Goal: Information Seeking & Learning: Learn about a topic

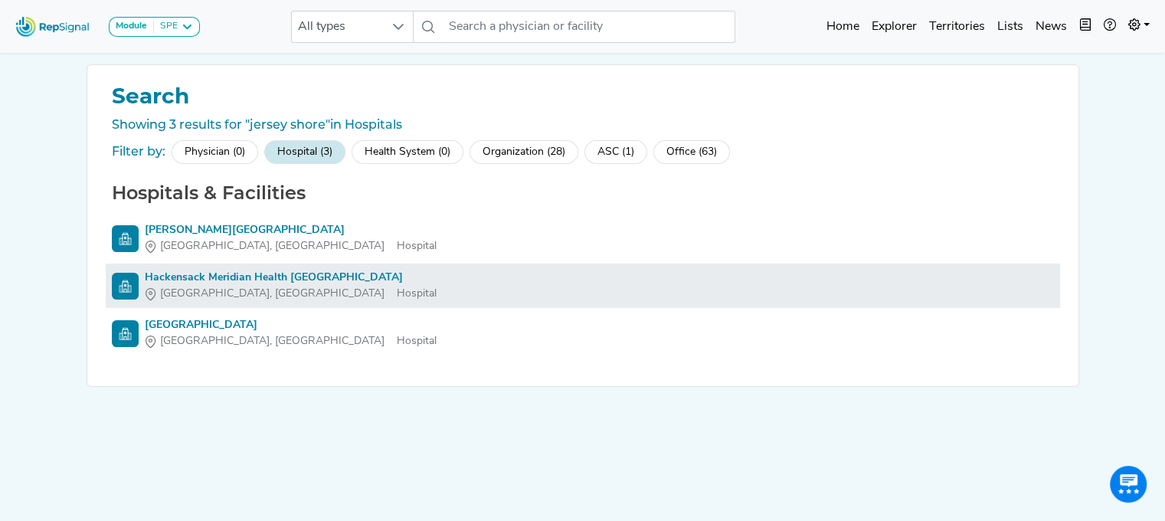
click at [359, 279] on div "Hackensack Meridian Health [GEOGRAPHIC_DATA]" at bounding box center [291, 278] width 292 height 16
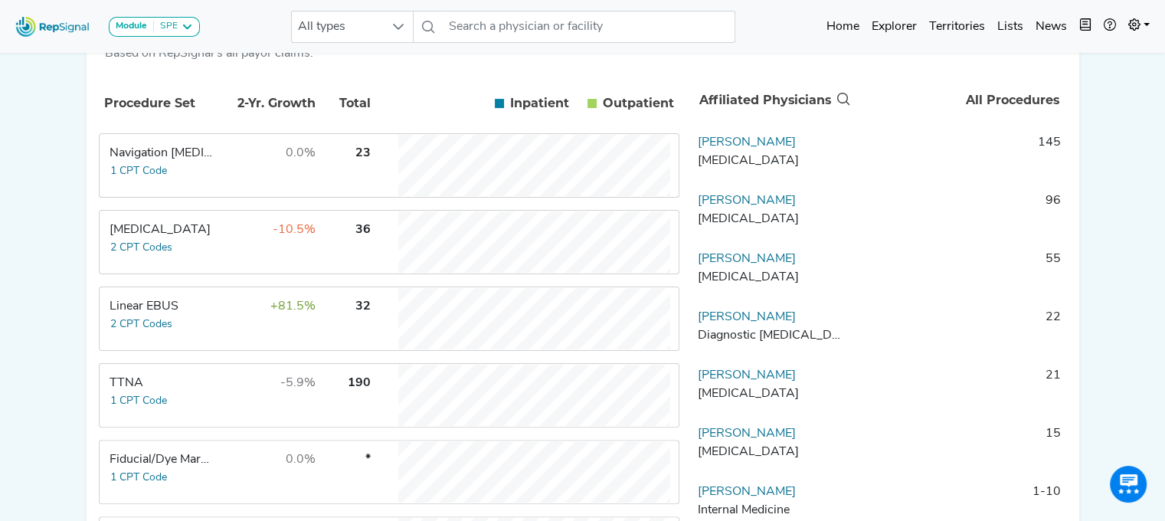
scroll to position [309, 0]
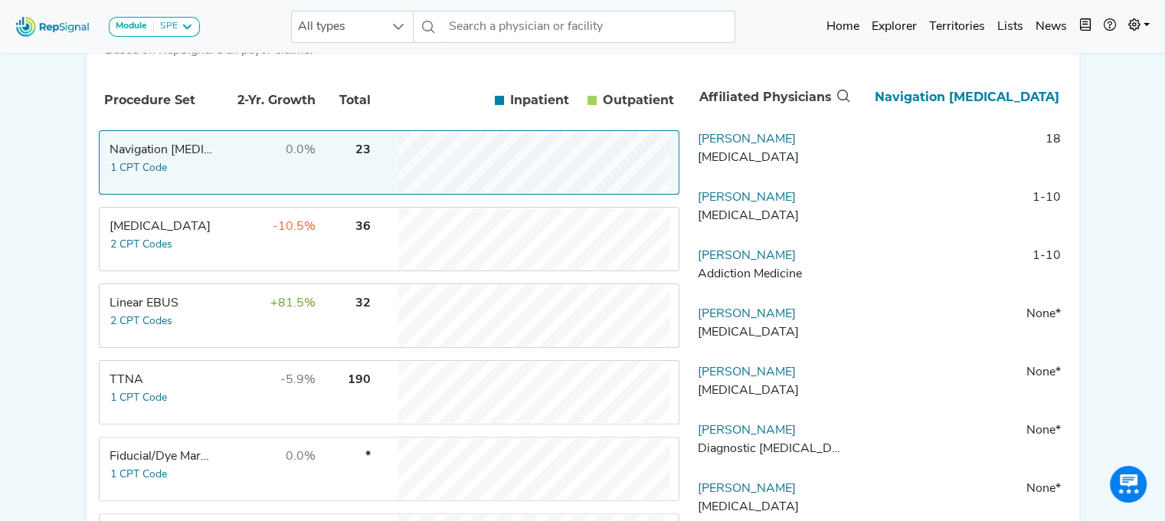
click at [64, 100] on div "Module SPE [MEDICAL_DATA] Disposable Bronchoscope SBRT SPE TTNA [MEDICAL_DATA] …" at bounding box center [582, 257] width 1165 height 1132
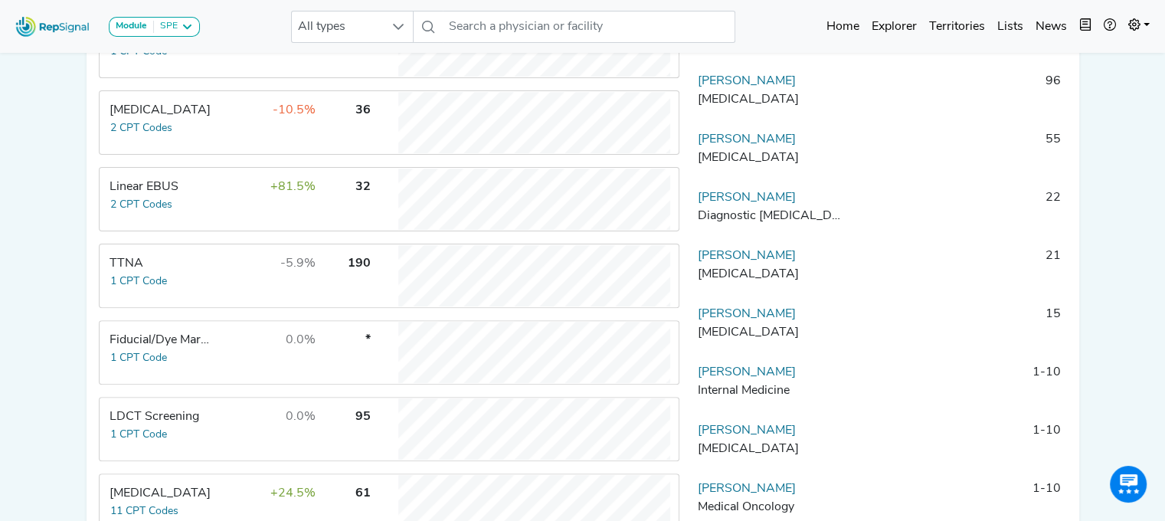
scroll to position [149, 0]
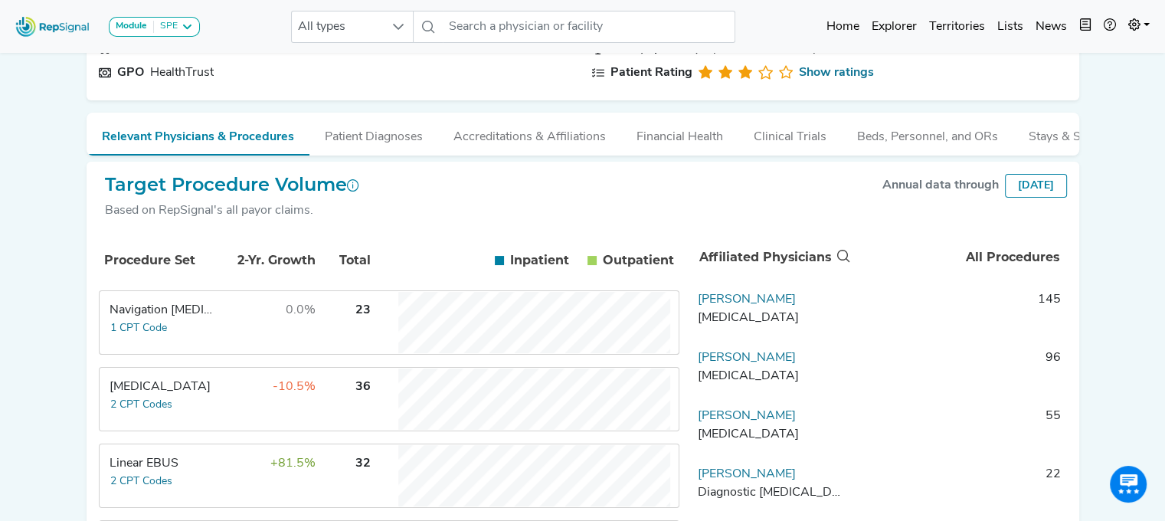
drag, startPoint x: 1127, startPoint y: 201, endPoint x: 1127, endPoint y: 131, distance: 70.4
click at [1127, 131] on div "Module SPE [MEDICAL_DATA] Disposable Bronchoscope SBRT SPE TTNA [MEDICAL_DATA] …" at bounding box center [582, 417] width 1165 height 1132
click at [1103, 266] on div "Module SPE [MEDICAL_DATA] Disposable Bronchoscope SBRT SPE TTNA [MEDICAL_DATA] …" at bounding box center [582, 417] width 1165 height 1132
drag, startPoint x: 1103, startPoint y: 266, endPoint x: 1106, endPoint y: 193, distance: 73.6
click at [1106, 193] on div "Module SPE [MEDICAL_DATA] Disposable Bronchoscope SBRT SPE TTNA [MEDICAL_DATA] …" at bounding box center [582, 417] width 1165 height 1132
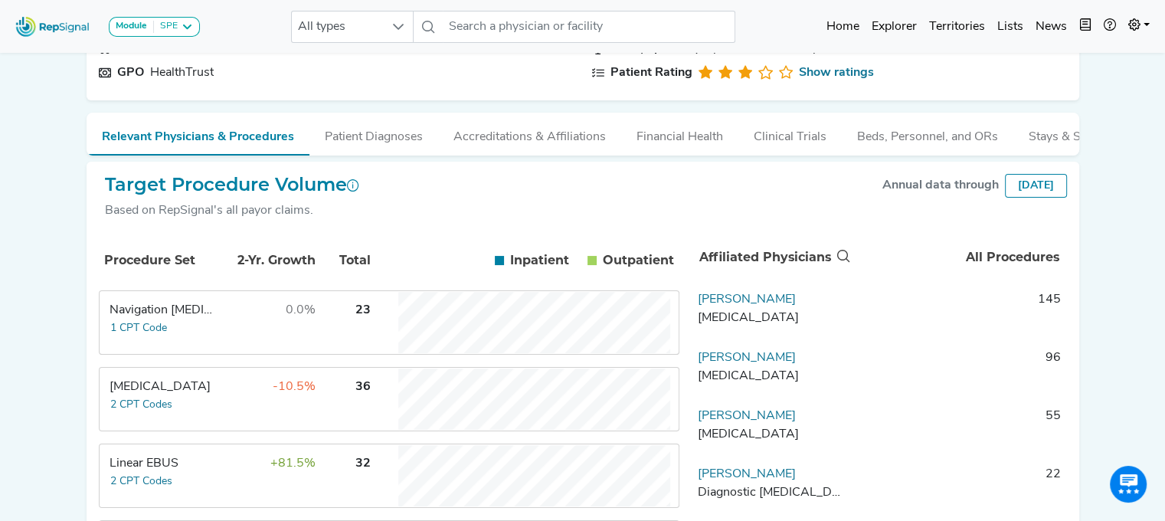
click at [44, 217] on div "Module SPE [MEDICAL_DATA] Disposable Bronchoscope SBRT SPE TTNA [MEDICAL_DATA] …" at bounding box center [582, 417] width 1165 height 1132
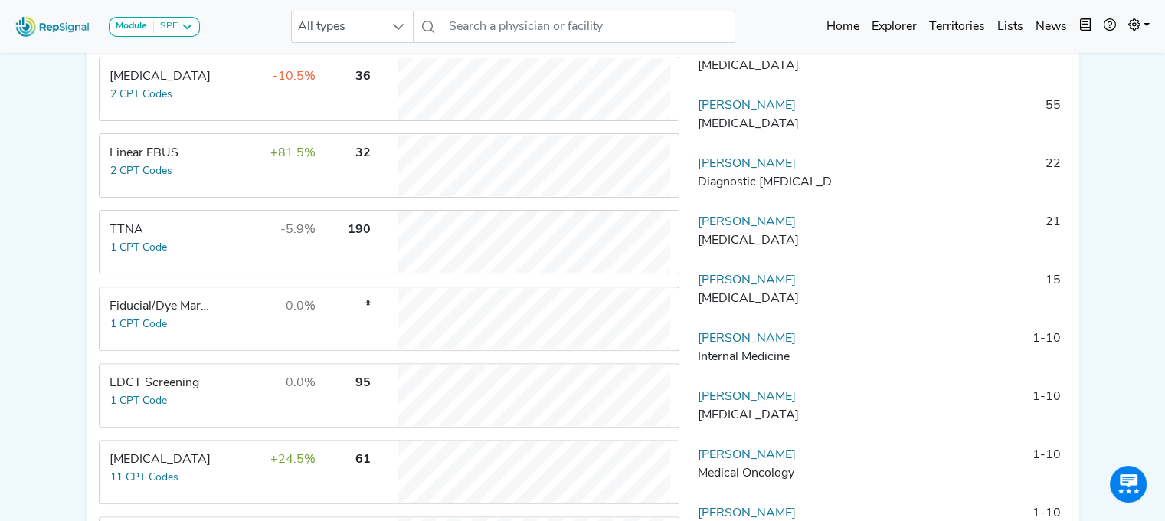
scroll to position [460, 0]
click at [159, 494] on td "[MEDICAL_DATA] 11 CPT Codes" at bounding box center [157, 470] width 115 height 61
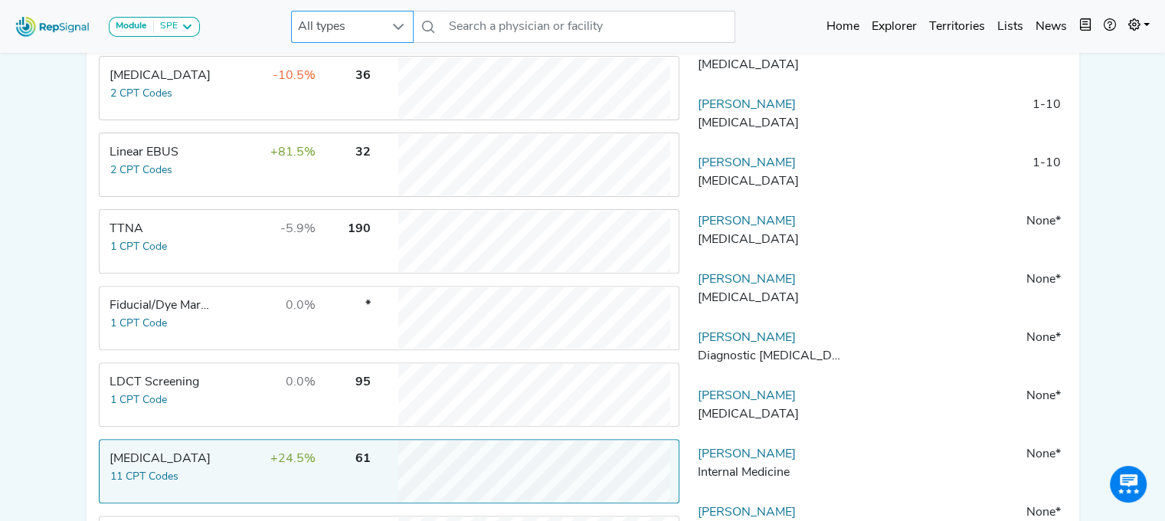
click at [351, 18] on span "All types" at bounding box center [338, 26] width 92 height 31
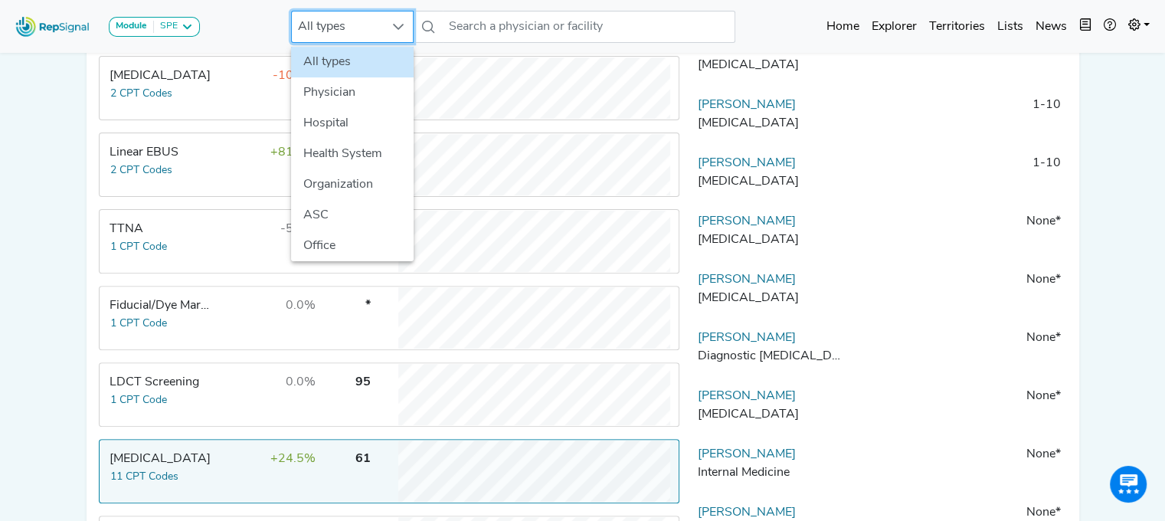
scroll to position [460, 11]
click at [351, 94] on li "Physician" at bounding box center [352, 92] width 123 height 31
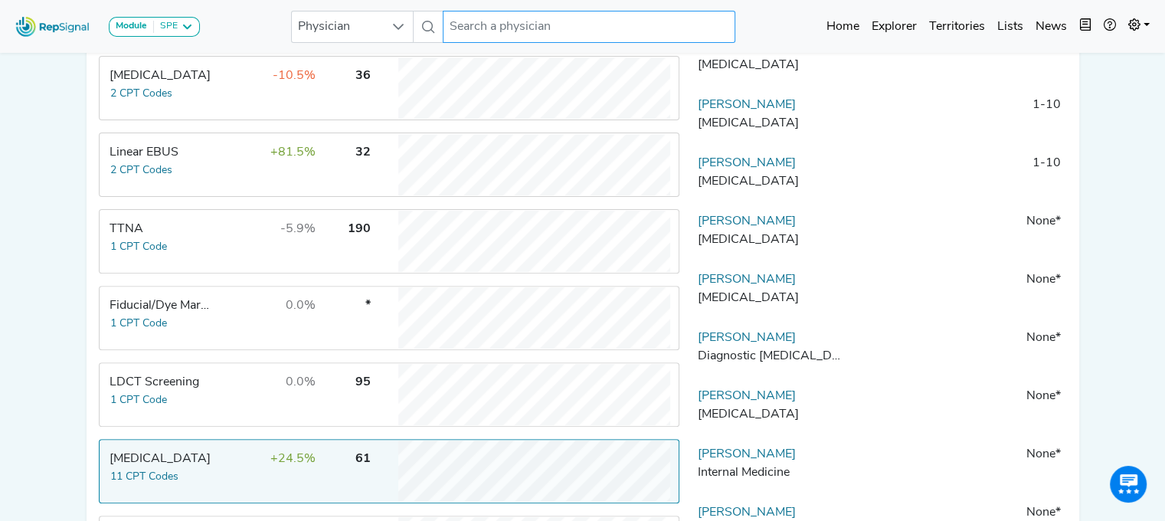
click at [499, 34] on input "text" at bounding box center [589, 27] width 292 height 32
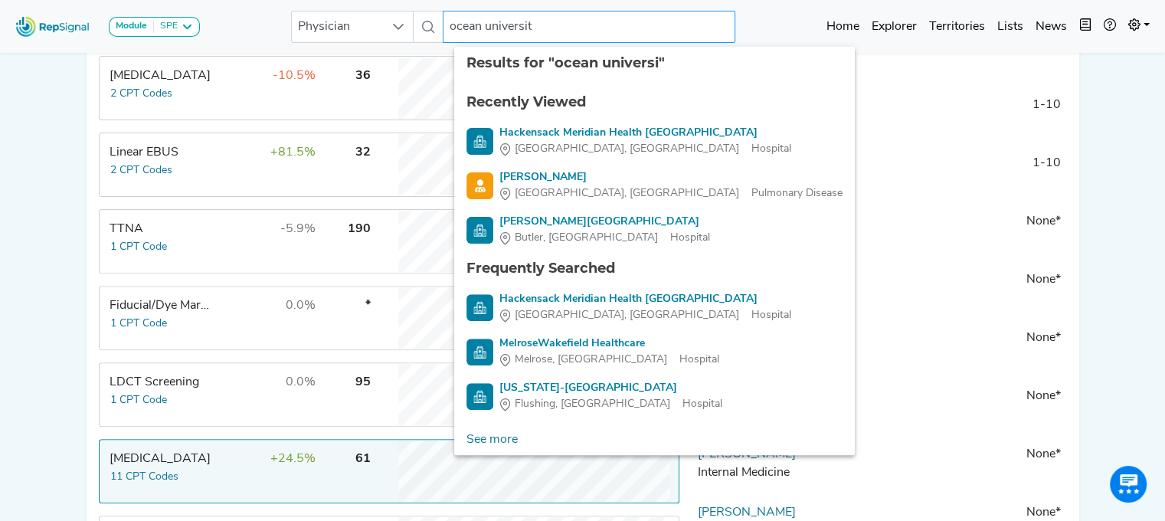
type input "[GEOGRAPHIC_DATA]"
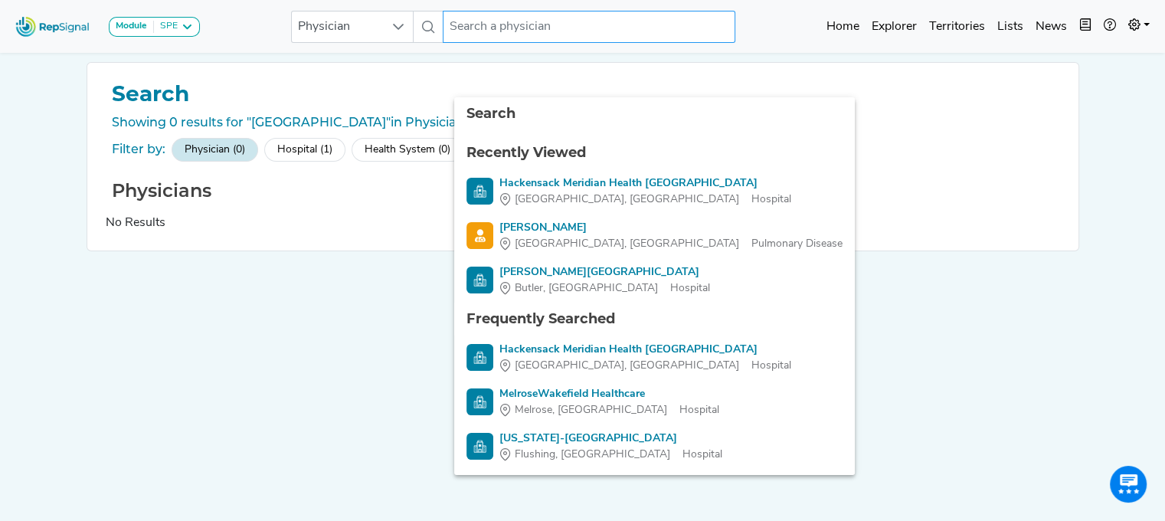
scroll to position [0, 11]
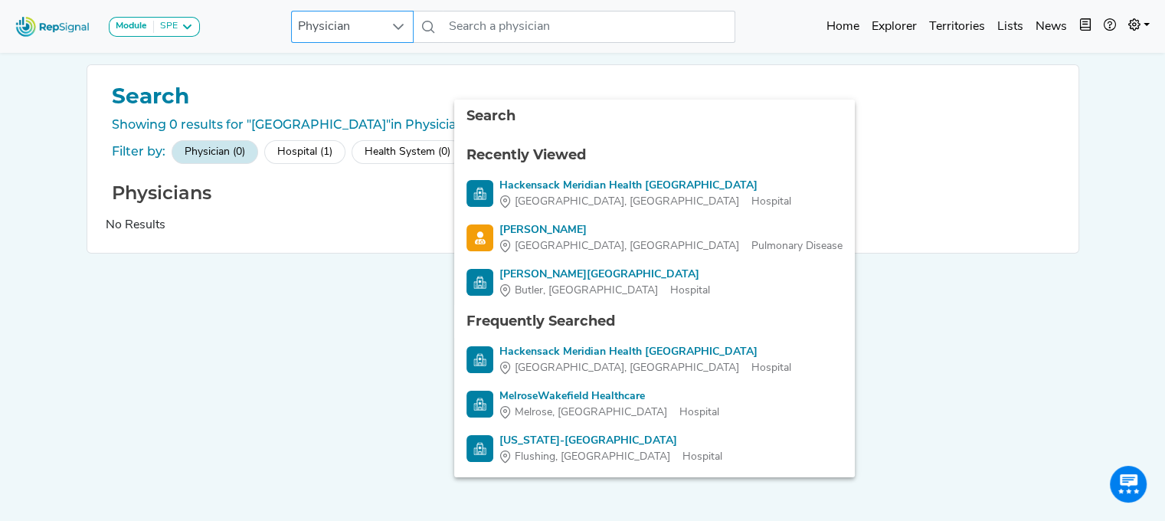
click at [382, 33] on span "Physician" at bounding box center [338, 26] width 92 height 31
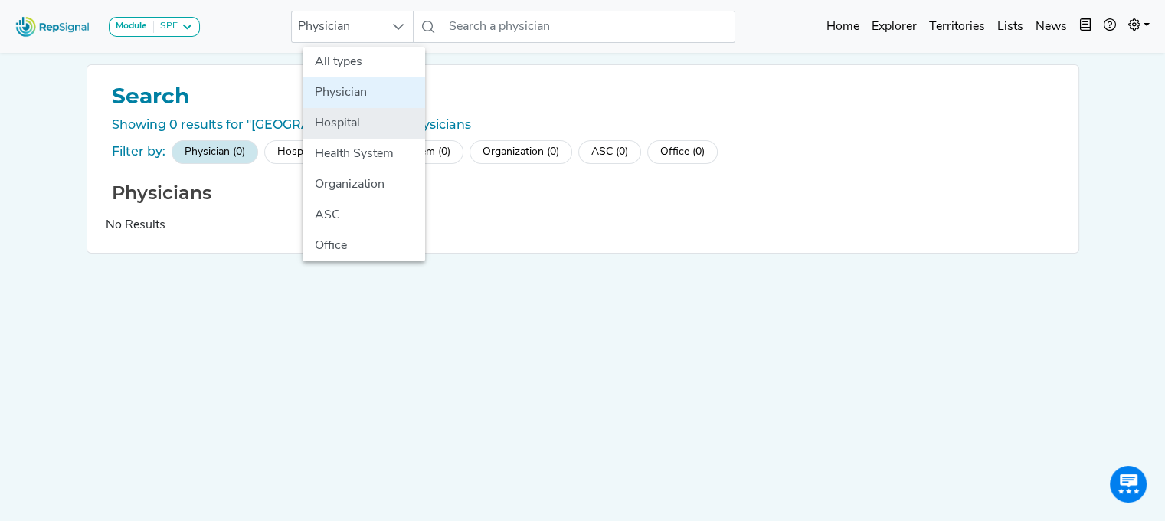
click at [368, 122] on li "Hospital" at bounding box center [363, 123] width 123 height 31
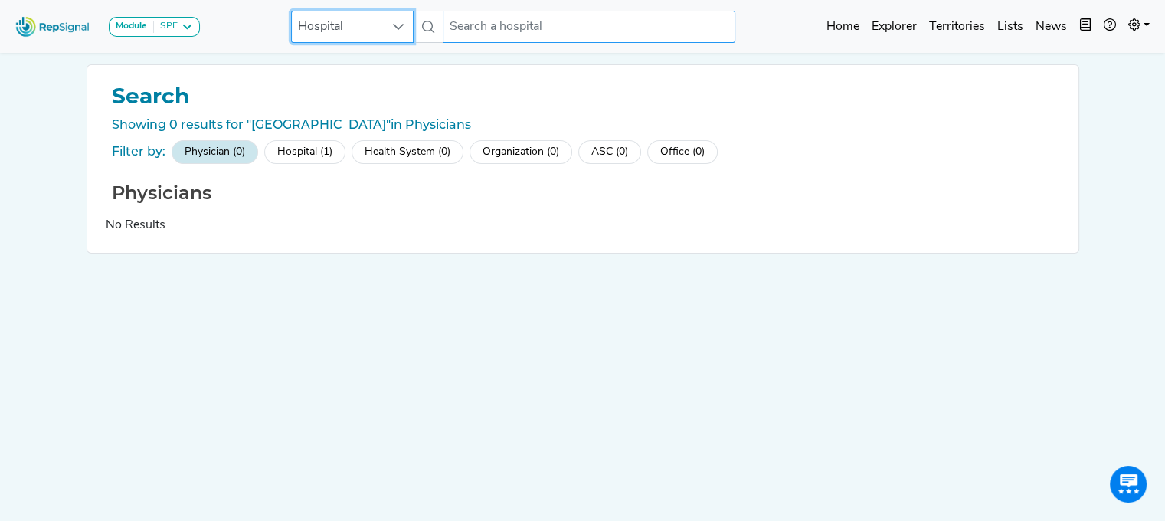
click at [478, 23] on input "text" at bounding box center [589, 27] width 292 height 32
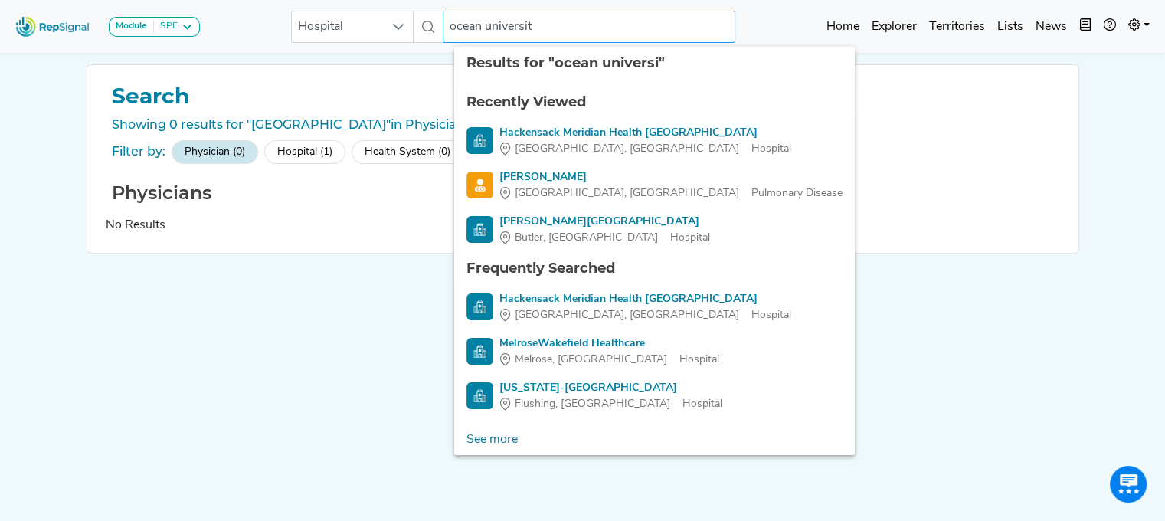
type input "[GEOGRAPHIC_DATA]"
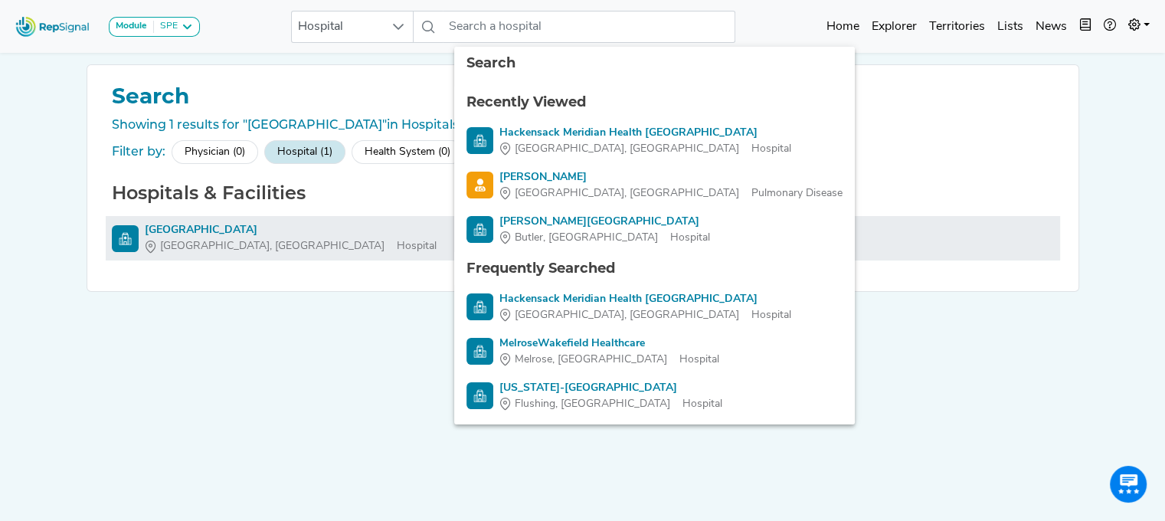
click at [192, 244] on span "[GEOGRAPHIC_DATA], [GEOGRAPHIC_DATA]" at bounding box center [272, 246] width 224 height 16
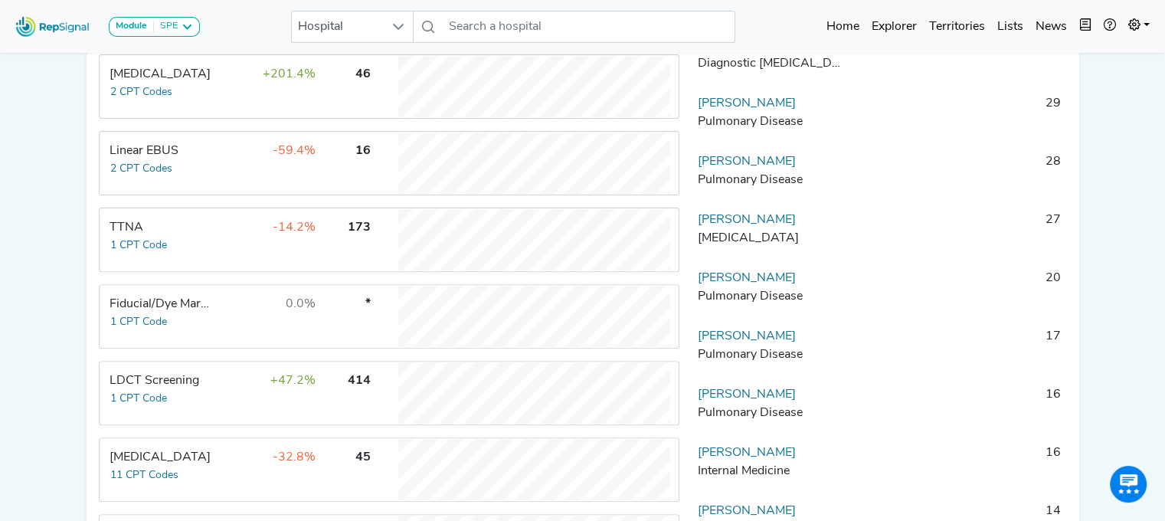
scroll to position [460, 11]
click at [495, 37] on input "text" at bounding box center [589, 27] width 292 height 32
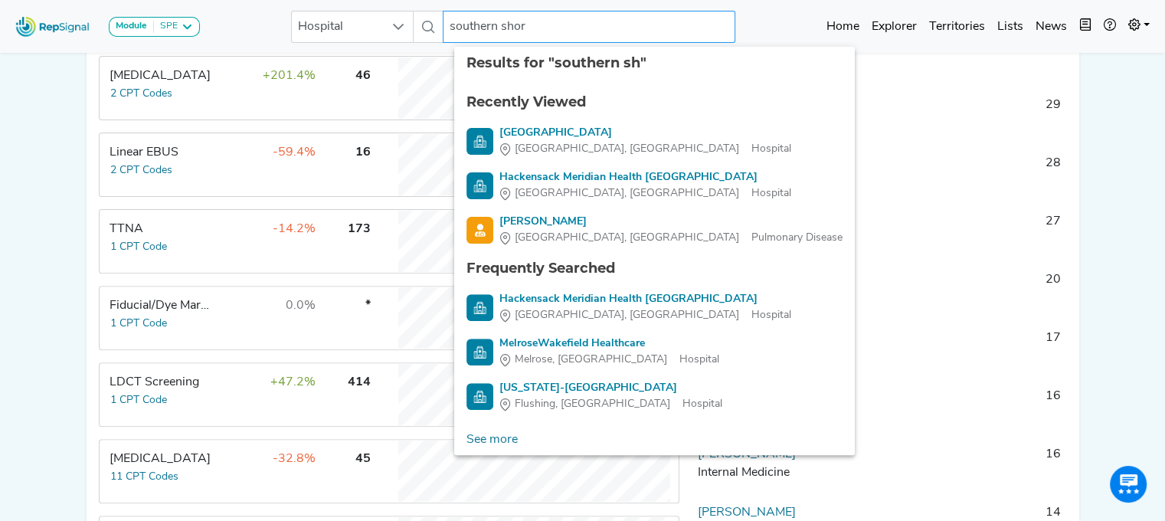
type input "southern shore"
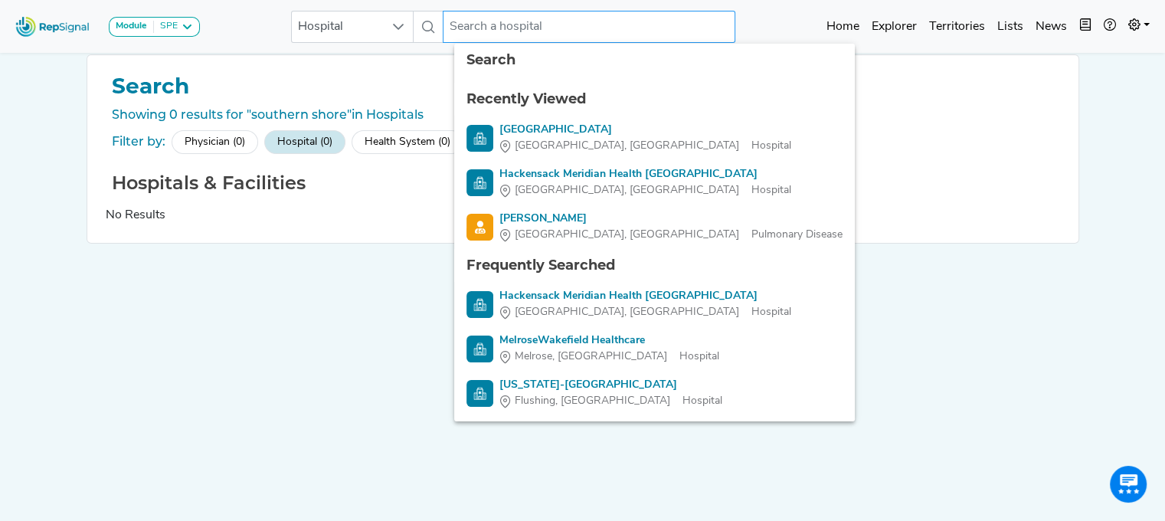
scroll to position [0, 11]
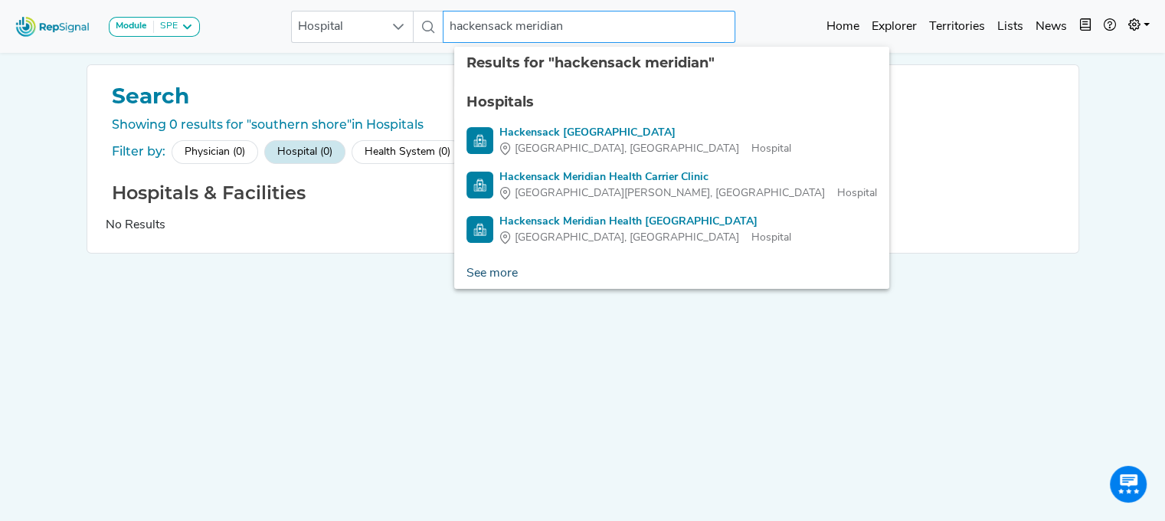
type input "hackensack meridian"
click at [479, 269] on link "See more" at bounding box center [492, 273] width 76 height 31
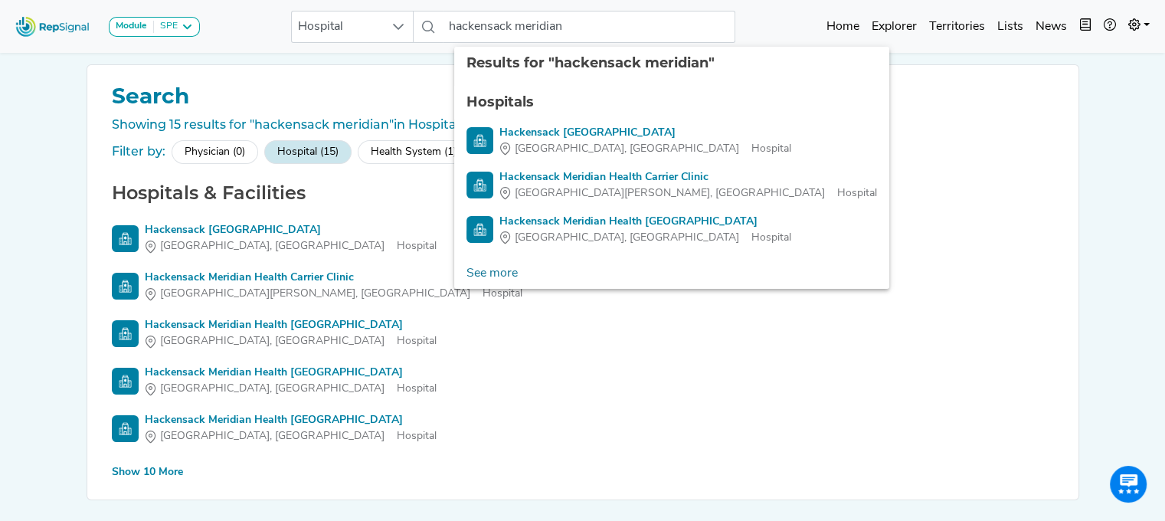
click at [132, 468] on div "Show 10 More" at bounding box center [147, 472] width 71 height 16
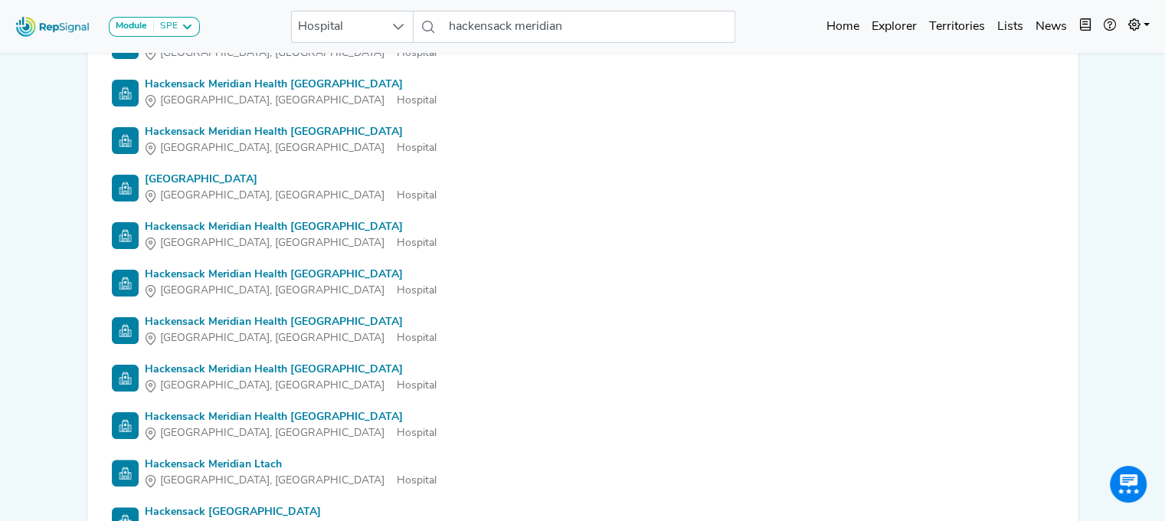
scroll to position [293, 11]
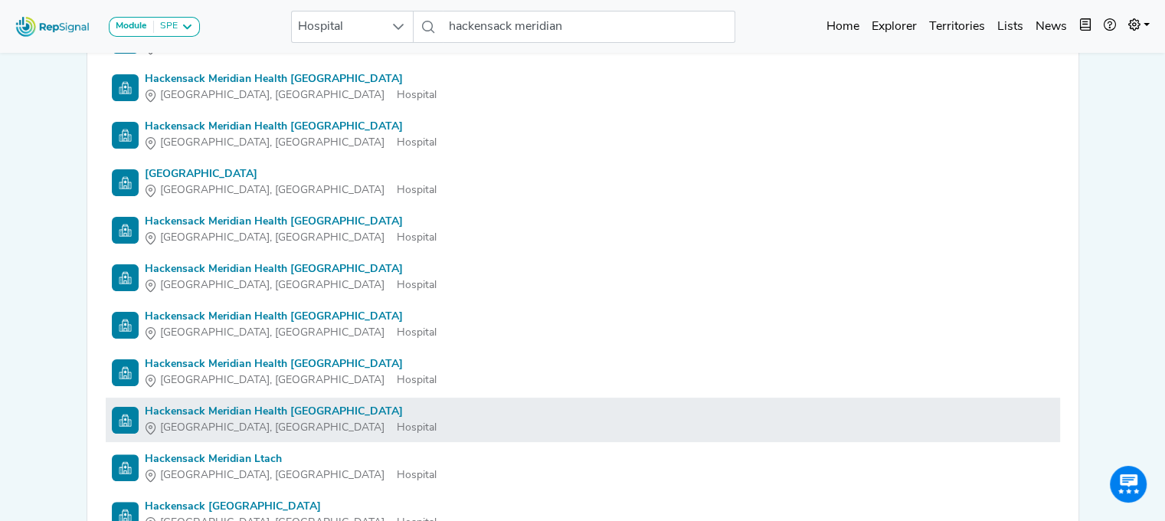
click at [404, 407] on div "Hackensack Meridian Health [GEOGRAPHIC_DATA]" at bounding box center [291, 412] width 292 height 16
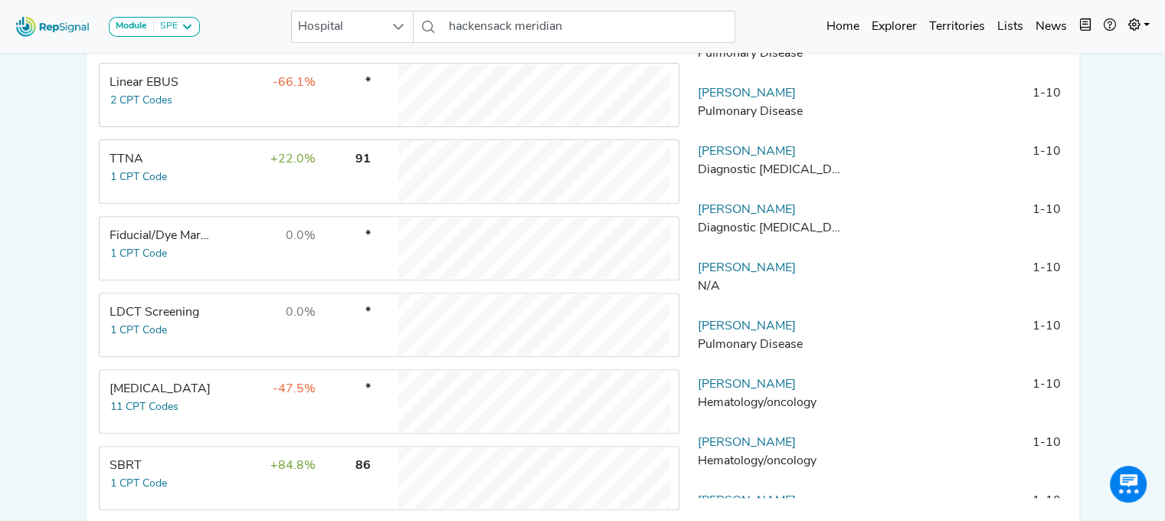
scroll to position [527, 11]
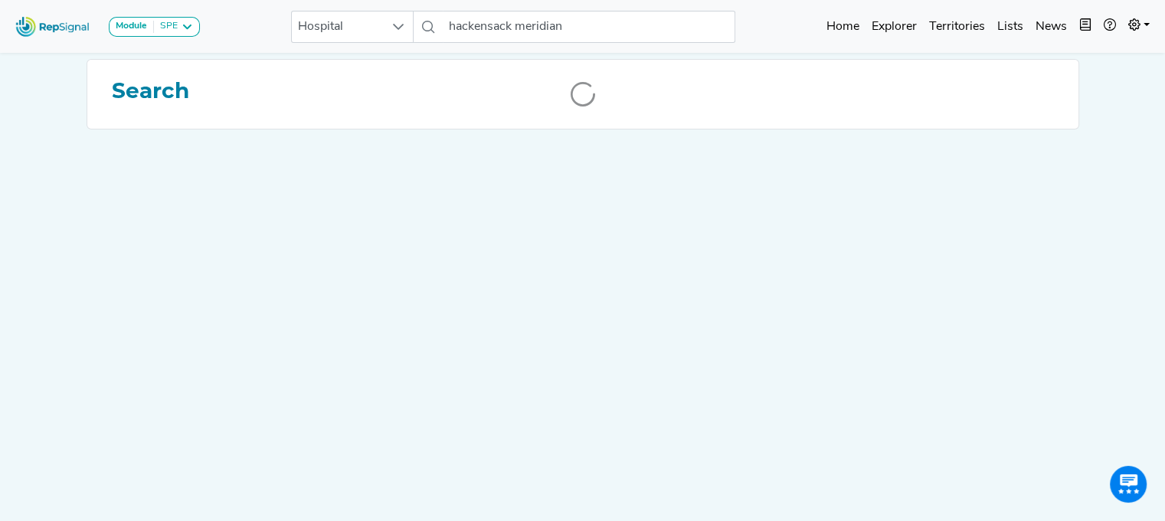
scroll to position [0, 11]
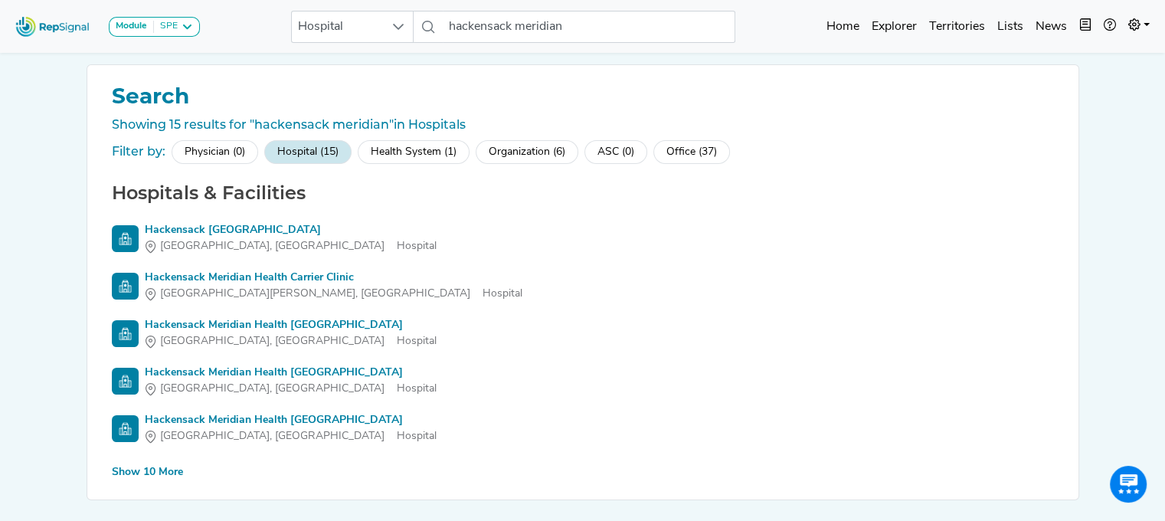
click at [158, 472] on div "Show 10 More" at bounding box center [147, 472] width 71 height 16
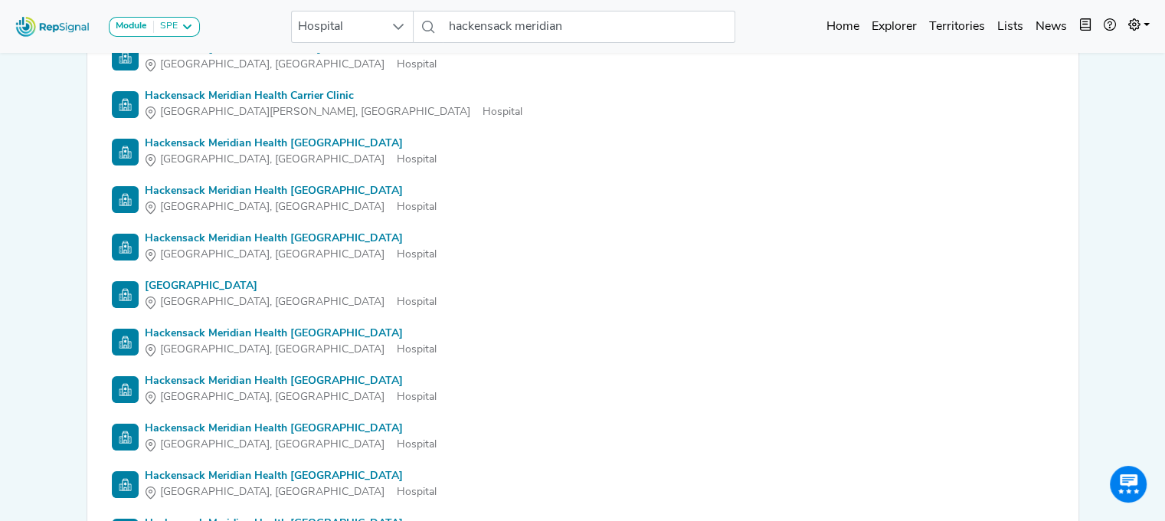
scroll to position [184, 11]
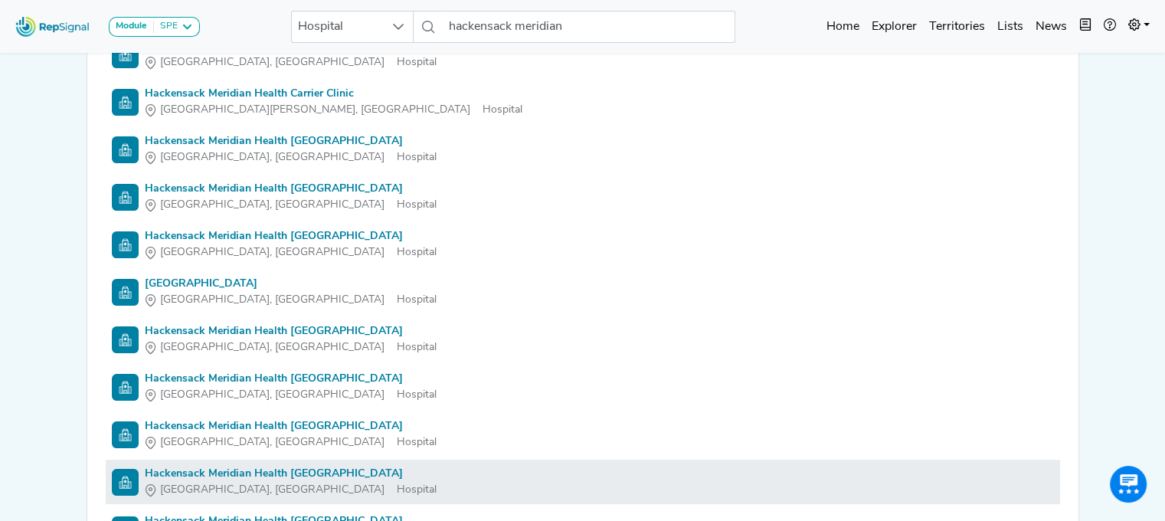
click at [342, 468] on div "Hackensack Meridian Health [GEOGRAPHIC_DATA]" at bounding box center [291, 474] width 292 height 16
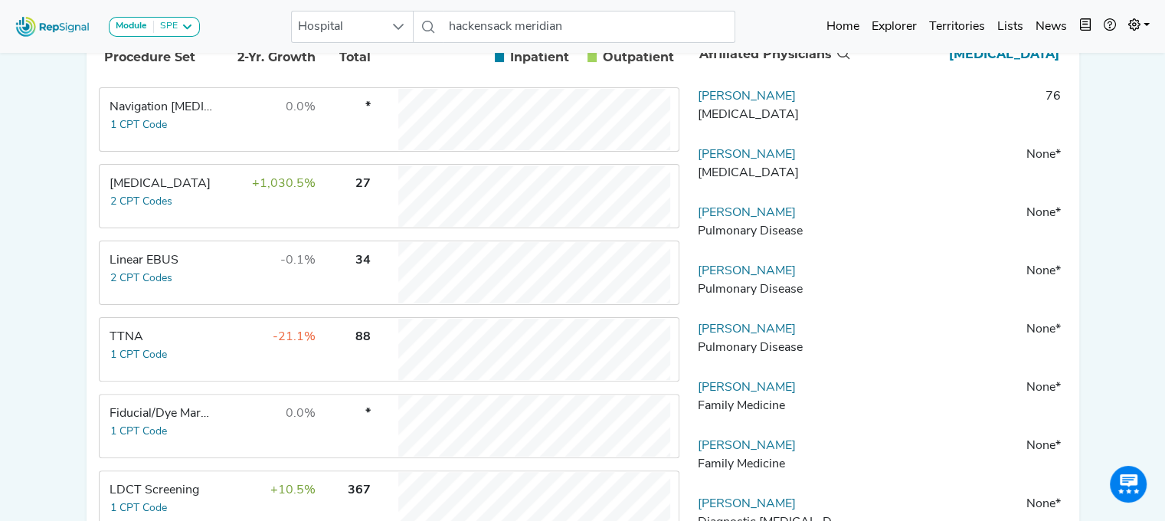
scroll to position [351, 0]
drag, startPoint x: 1169, startPoint y: 177, endPoint x: 1101, endPoint y: 63, distance: 132.9
click at [1101, 63] on div "Module SPE [MEDICAL_DATA] Disposable Bronchoscope SBRT SPE TTNA [MEDICAL_DATA] …" at bounding box center [582, 215] width 1165 height 1132
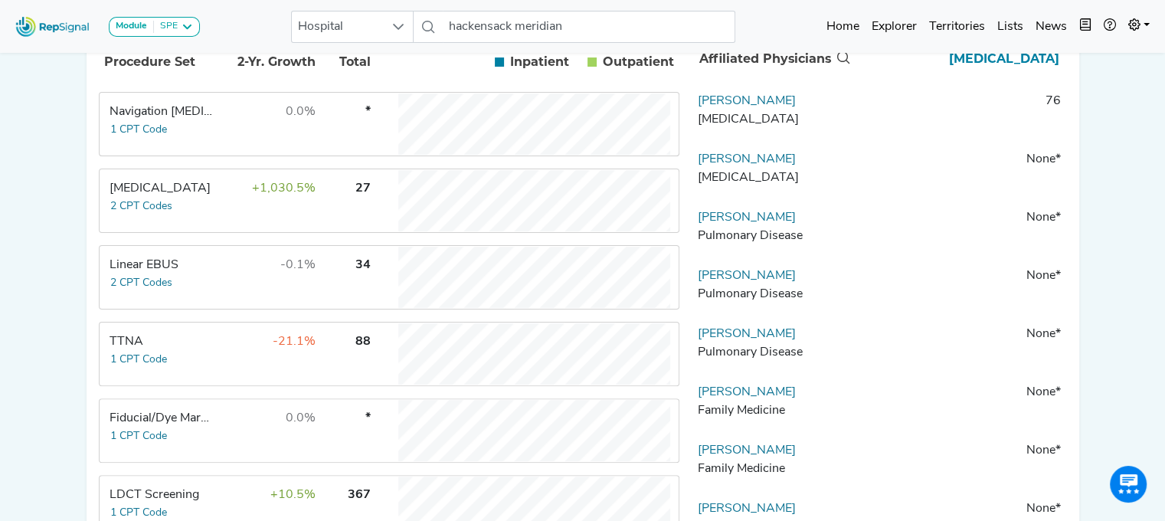
drag, startPoint x: 1167, startPoint y: 204, endPoint x: 1143, endPoint y: 374, distance: 172.4
click at [1143, 374] on div "Module SPE [MEDICAL_DATA] Disposable Bronchoscope SBRT SPE TTNA [MEDICAL_DATA] …" at bounding box center [582, 218] width 1165 height 1132
drag, startPoint x: 1170, startPoint y: 360, endPoint x: 1145, endPoint y: 443, distance: 87.0
click at [1145, 443] on div "Module SPE [MEDICAL_DATA] Disposable Bronchoscope SBRT SPE TTNA [MEDICAL_DATA] …" at bounding box center [582, 218] width 1165 height 1132
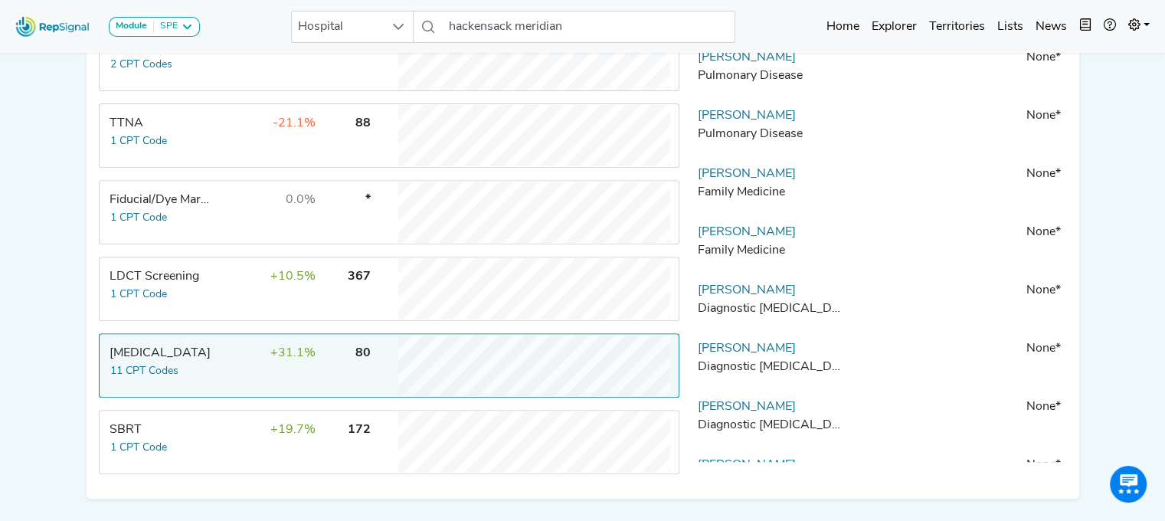
scroll to position [561, 0]
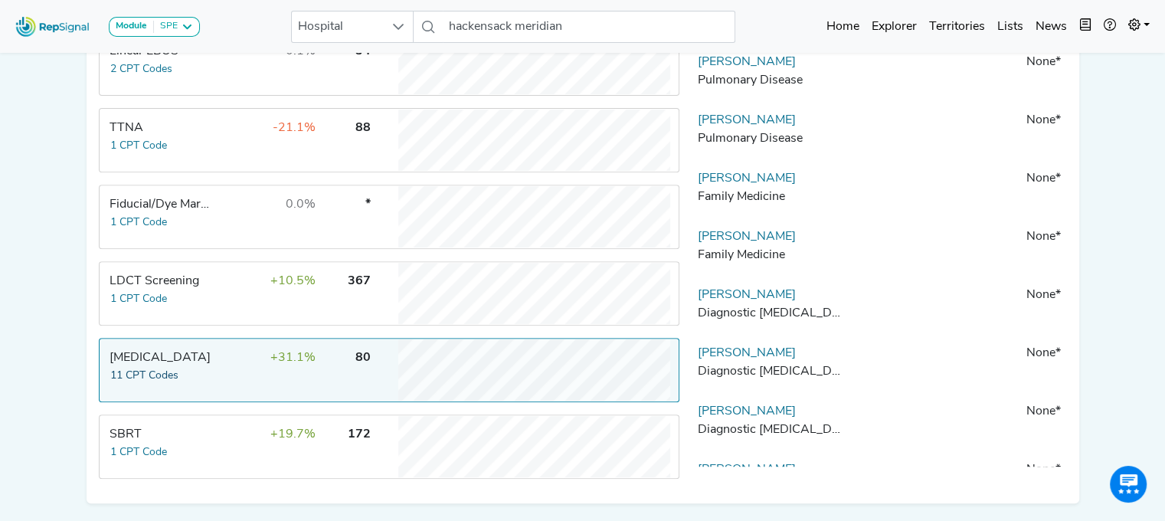
click at [178, 384] on button "11 CPT Codes" at bounding box center [144, 376] width 70 height 18
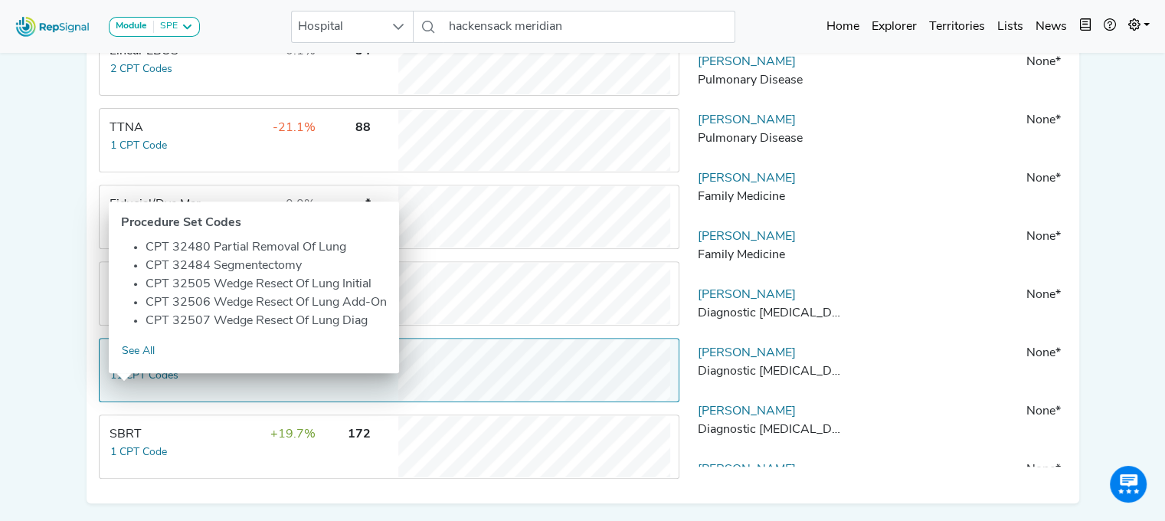
click at [253, 400] on td "+31.1%" at bounding box center [267, 369] width 100 height 61
